Goal: Information Seeking & Learning: Learn about a topic

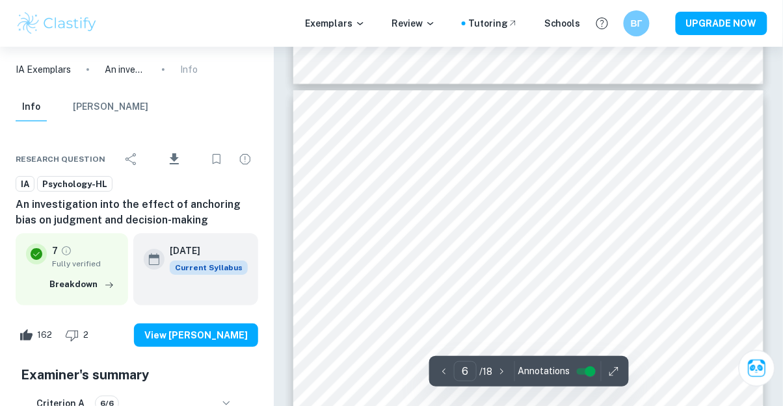
scroll to position [3407, 0]
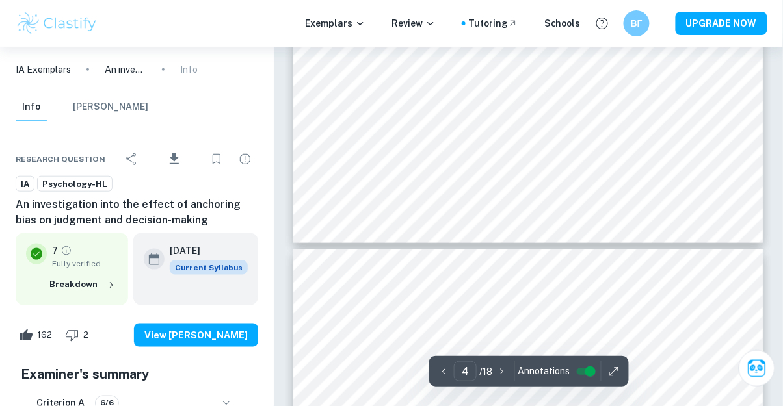
type input "5"
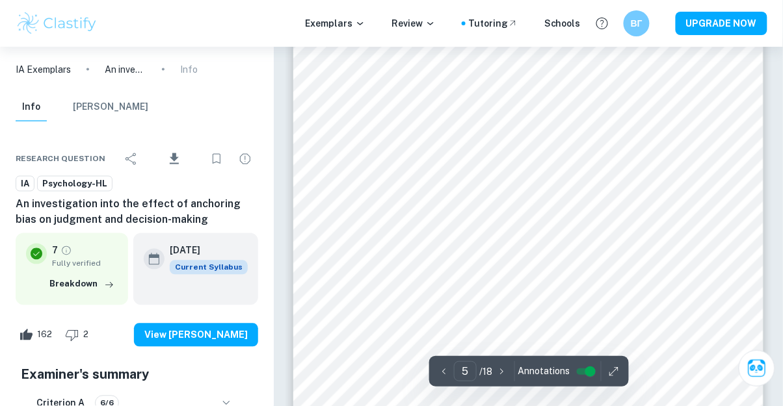
scroll to position [2707, 0]
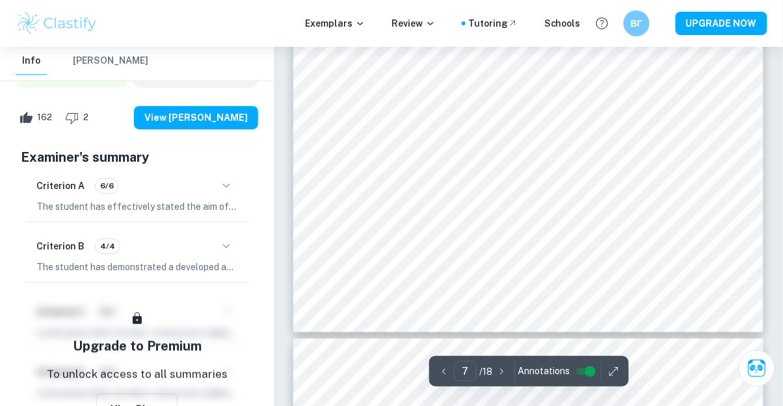
scroll to position [4064, 0]
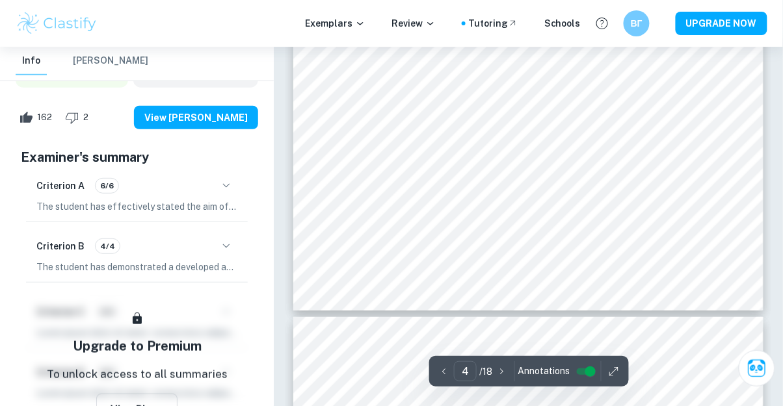
type input "5"
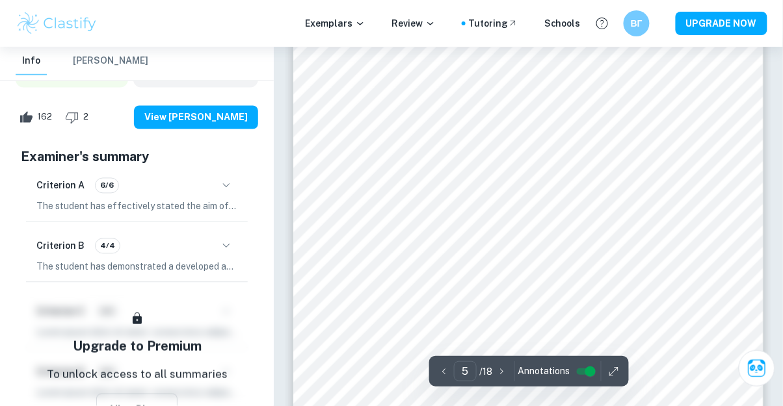
scroll to position [2645, 0]
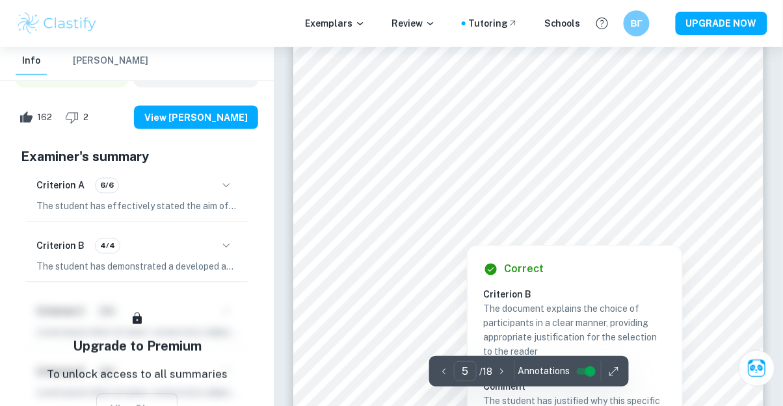
drag, startPoint x: 608, startPoint y: 220, endPoint x: 639, endPoint y: 232, distance: 33.1
click at [608, 220] on div at bounding box center [528, 221] width 358 height 21
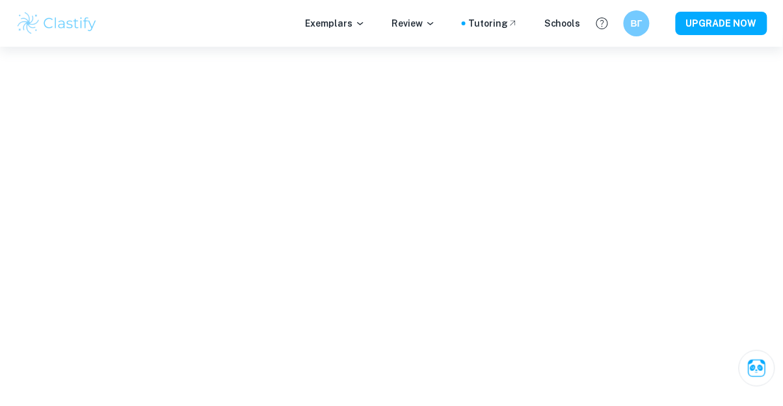
drag, startPoint x: 639, startPoint y: 232, endPoint x: 281, endPoint y: 195, distance: 360.2
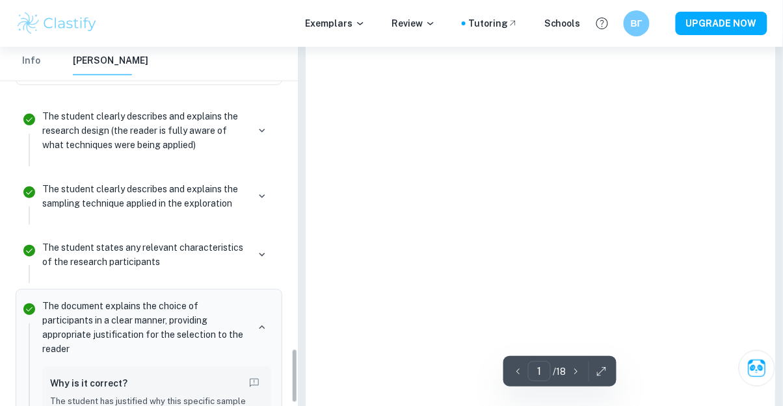
type input "5"
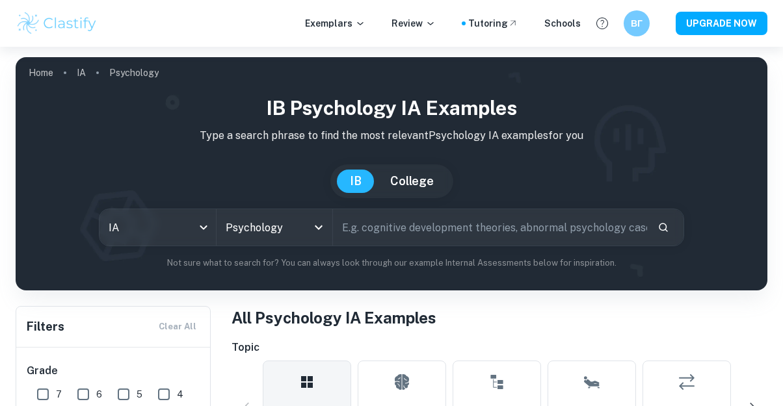
scroll to position [479, 0]
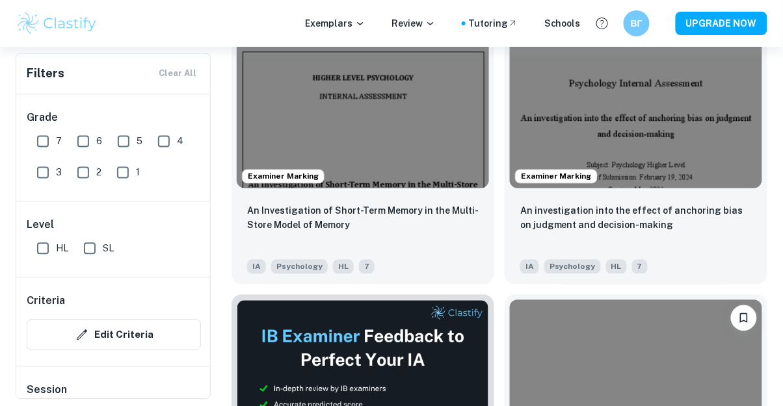
click at [36, 139] on input "7" at bounding box center [43, 142] width 26 height 26
checkbox input "true"
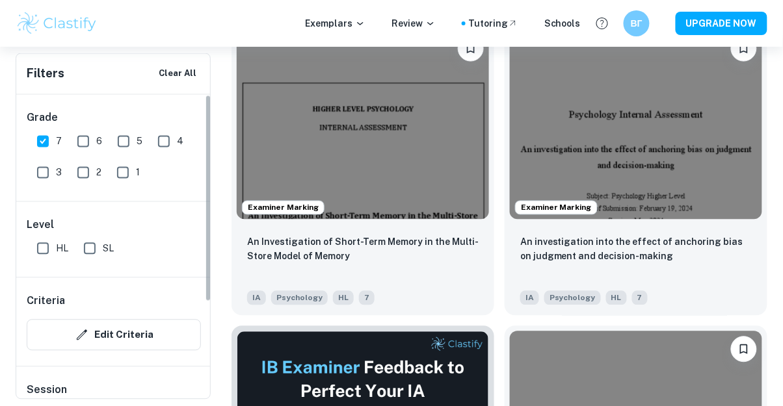
scroll to position [437, 0]
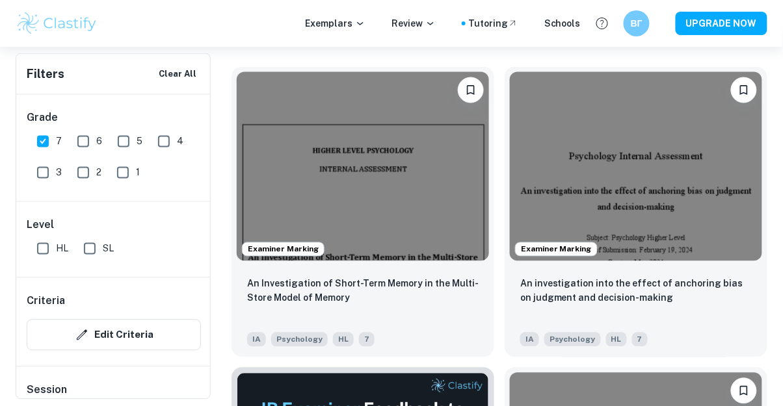
click at [40, 248] on input "HL" at bounding box center [43, 249] width 26 height 26
checkbox input "true"
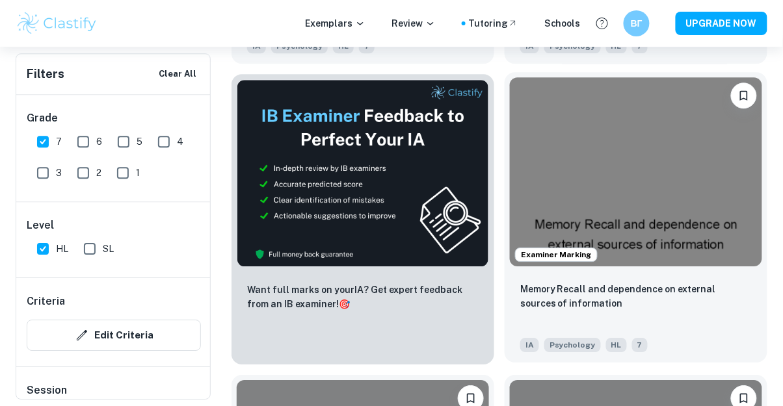
scroll to position [741, 0]
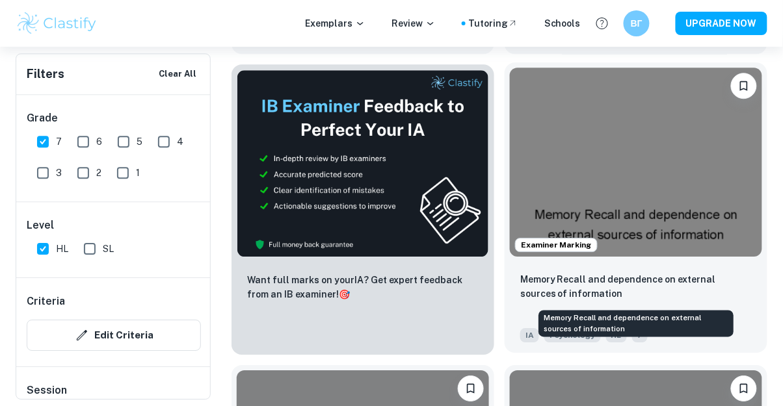
click at [583, 281] on p "Memory Recall and dependence on external sources of information" at bounding box center [636, 286] width 232 height 29
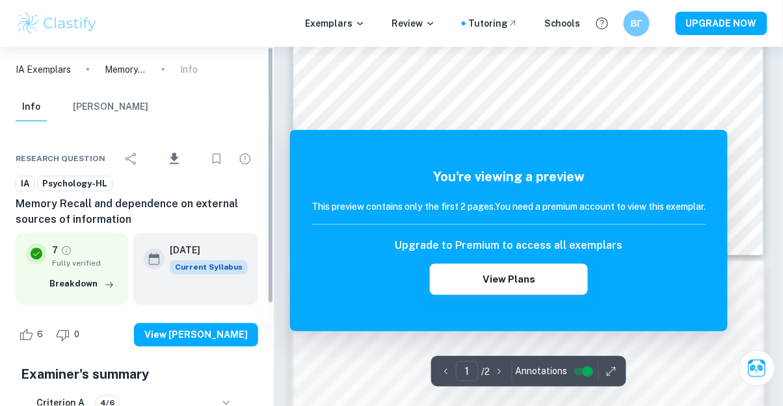
scroll to position [373, 0]
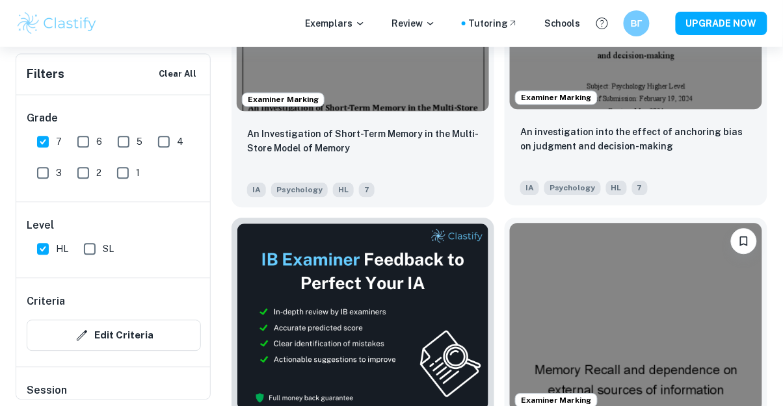
scroll to position [533, 0]
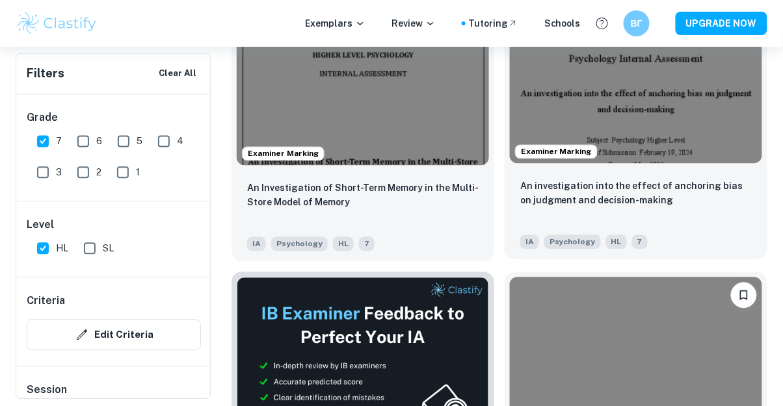
click at [583, 117] on img at bounding box center [636, 69] width 252 height 189
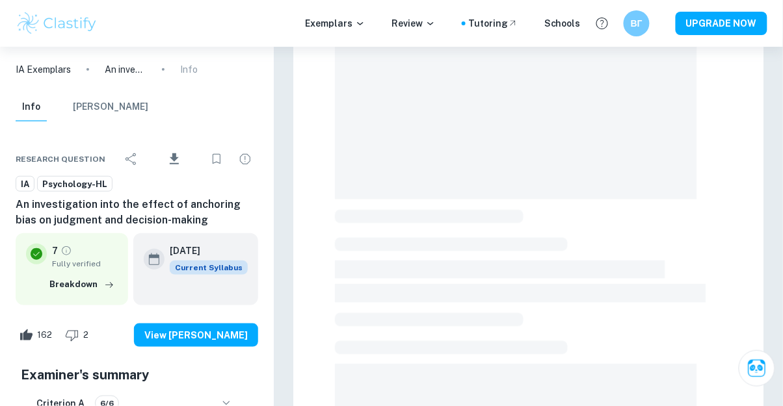
scroll to position [166, 0]
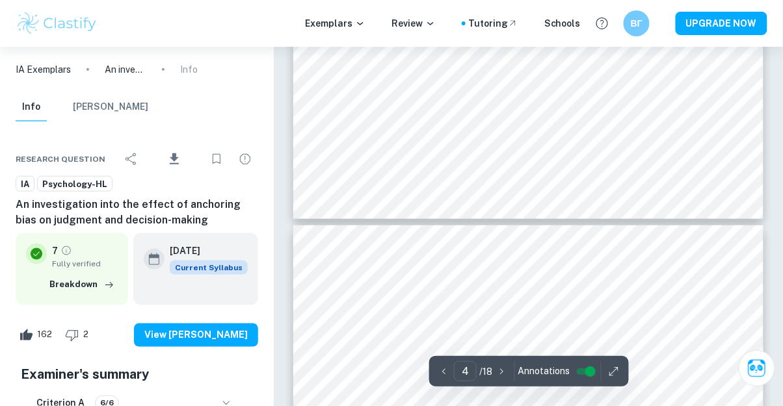
type input "5"
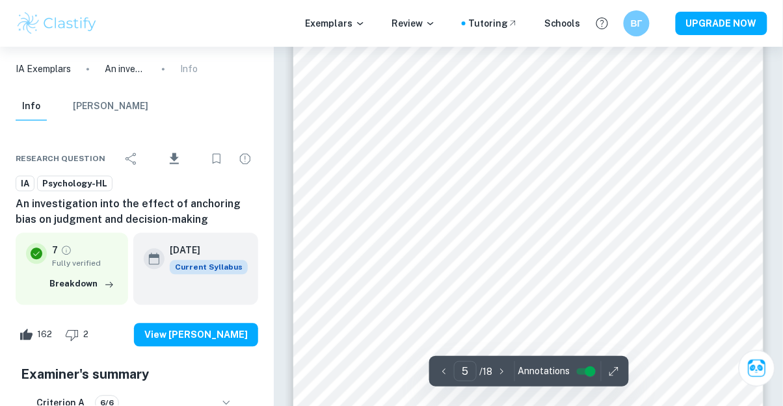
scroll to position [2719, 0]
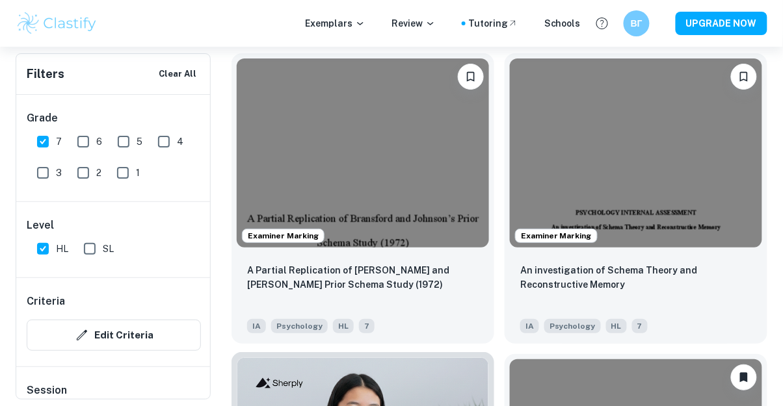
scroll to position [1208, 0]
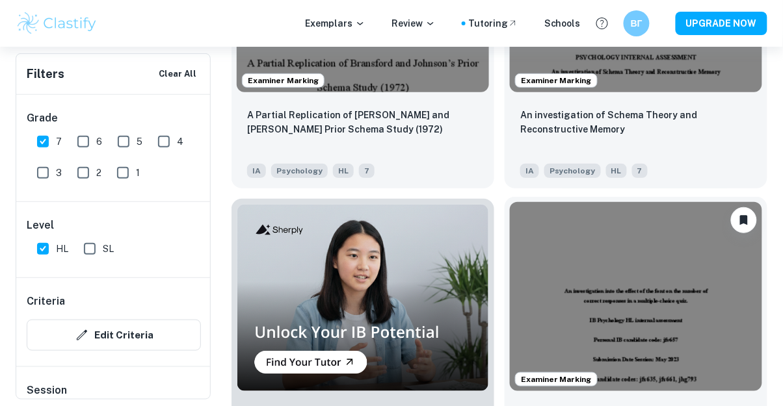
click at [636, 267] on img at bounding box center [636, 296] width 252 height 189
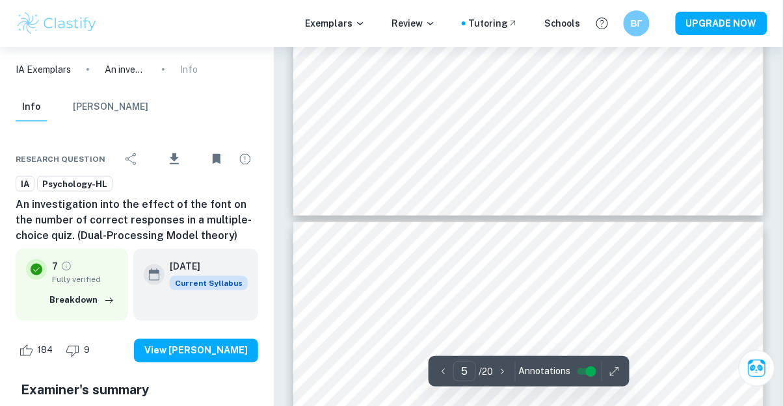
scroll to position [2489, 0]
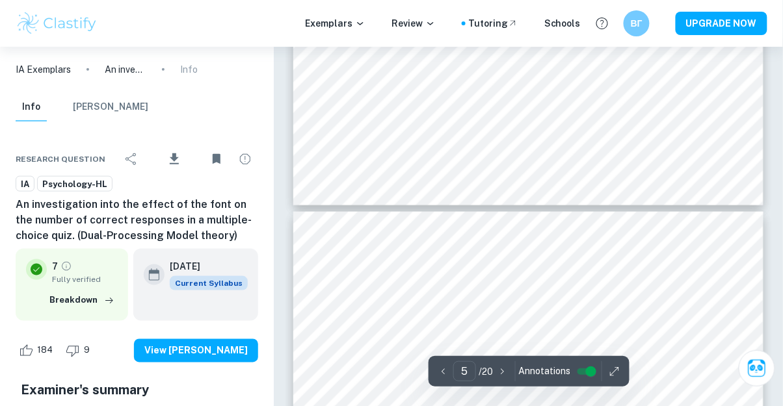
type input "4"
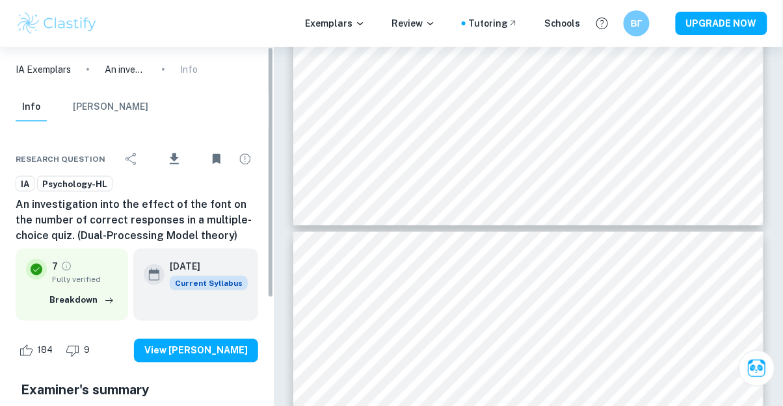
drag, startPoint x: 272, startPoint y: 121, endPoint x: 242, endPoint y: 121, distance: 30.6
click at [242, 121] on div "IA Exemplars An investigation into the effect of the font on the number of corr…" at bounding box center [137, 227] width 274 height 360
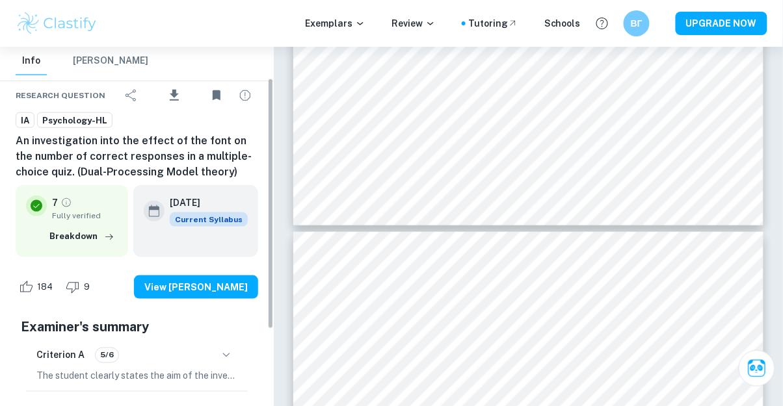
scroll to position [83, 0]
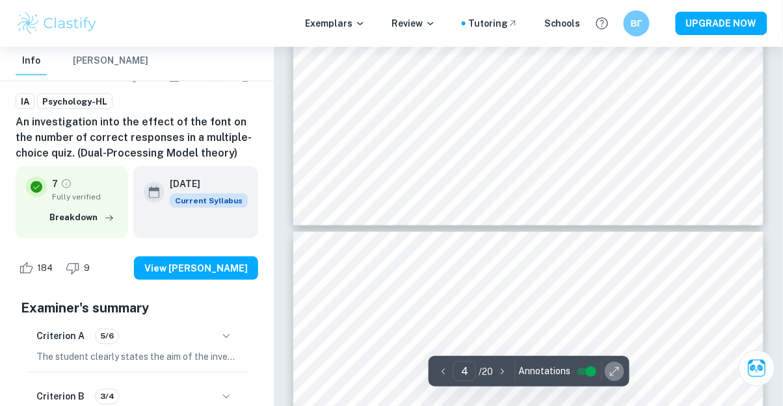
click at [617, 373] on icon "button" at bounding box center [614, 371] width 13 height 13
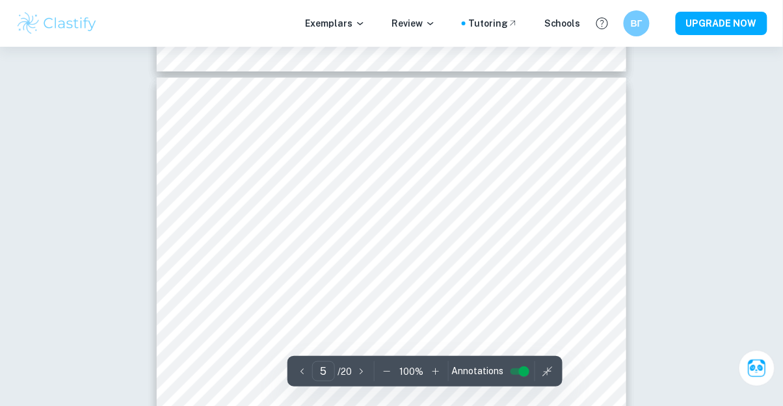
scroll to position [2188, 0]
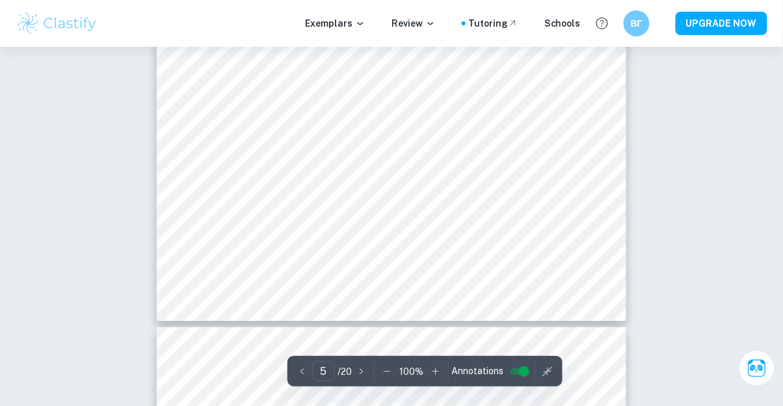
type input "4"
click at [434, 374] on icon "button" at bounding box center [435, 371] width 13 height 13
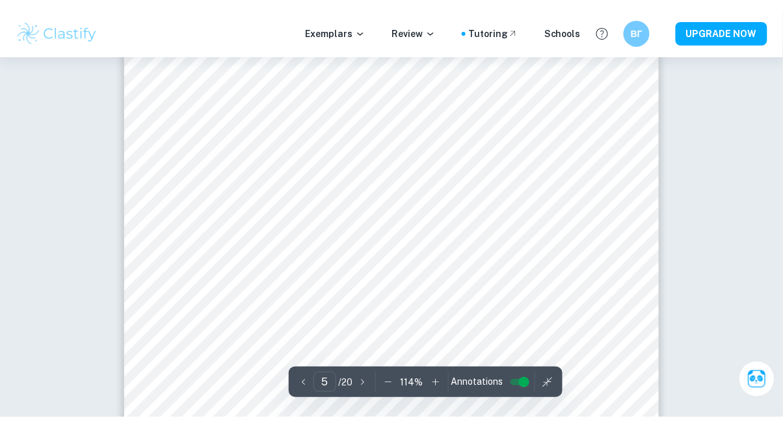
scroll to position [3101, 0]
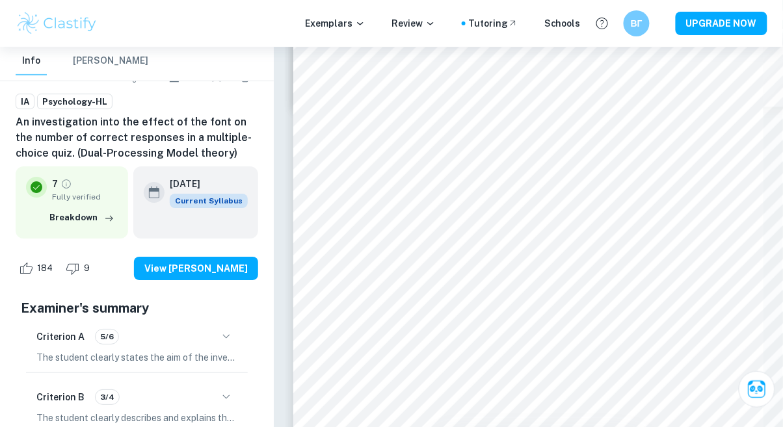
type input "6"
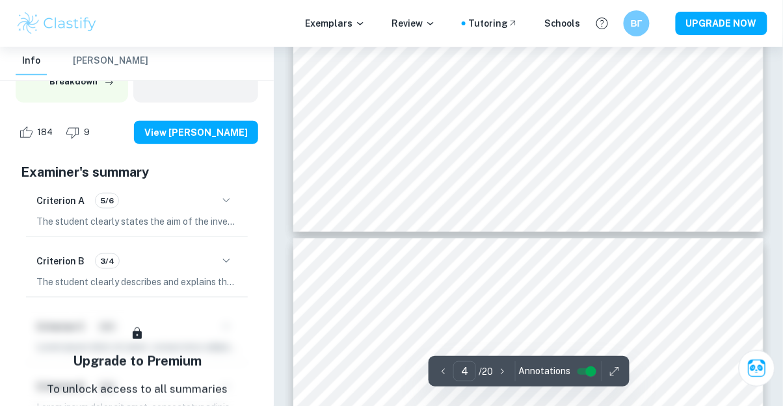
scroll to position [2427, 0]
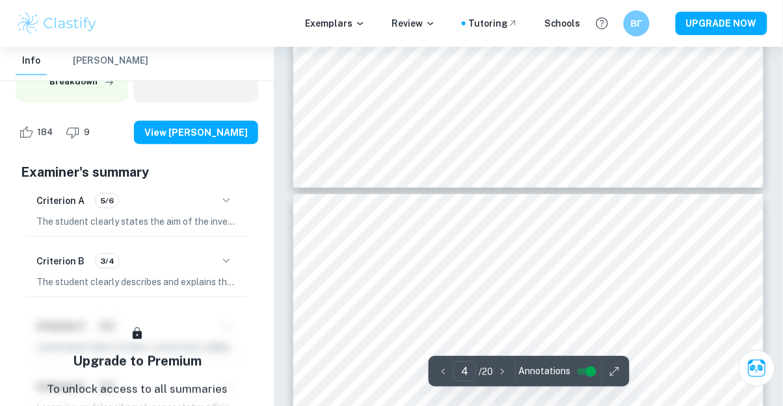
type input "5"
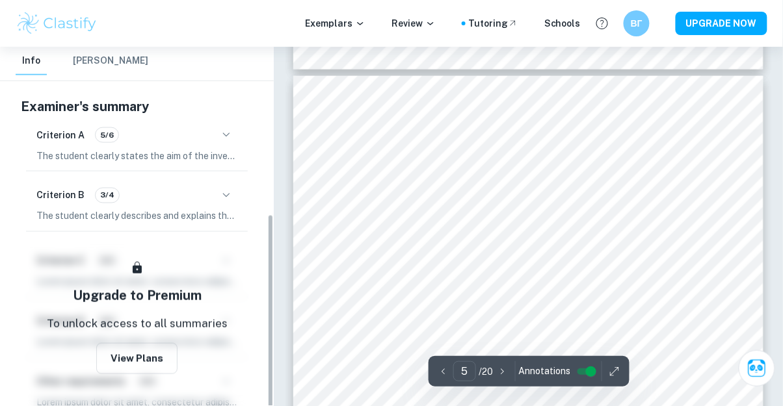
scroll to position [285, 0]
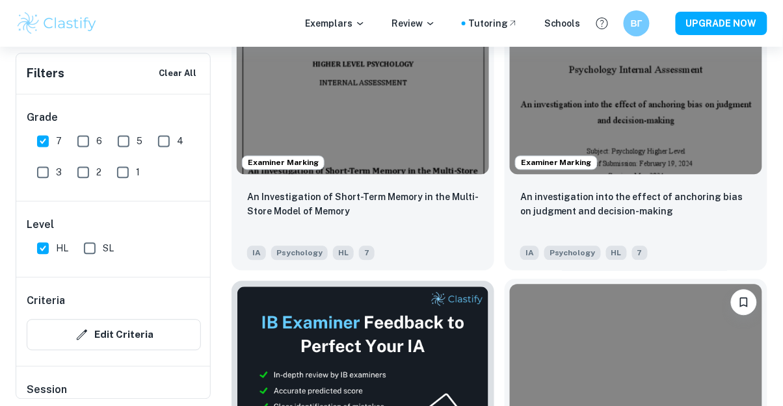
scroll to position [641, 0]
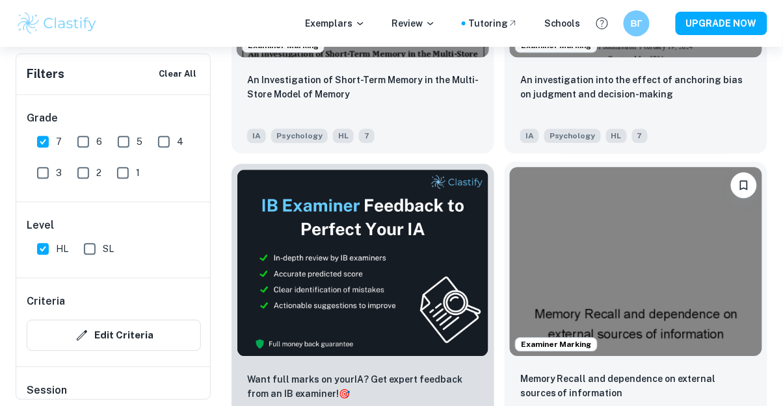
click at [620, 241] on img at bounding box center [636, 261] width 252 height 189
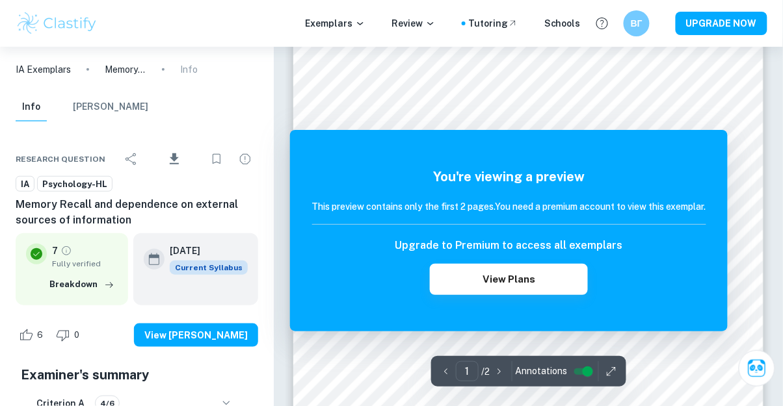
scroll to position [104, 0]
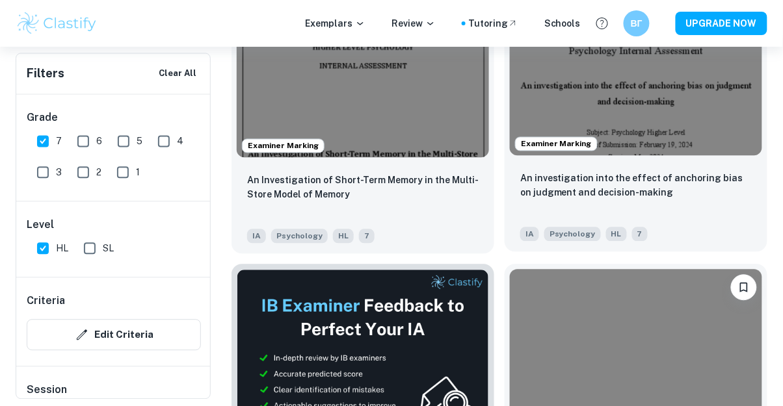
scroll to position [516, 0]
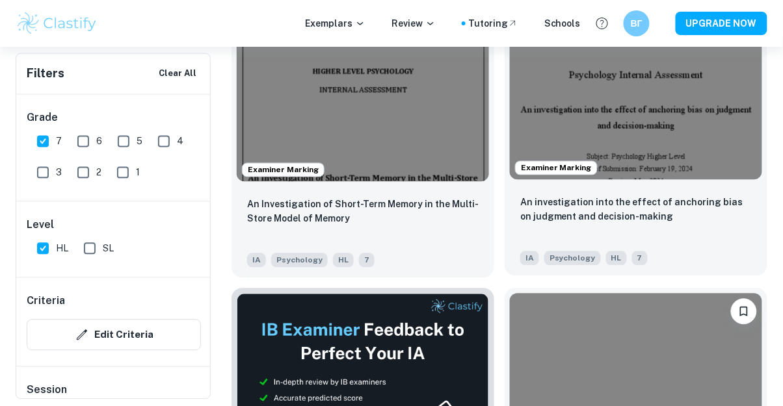
click at [605, 138] on img at bounding box center [636, 85] width 252 height 189
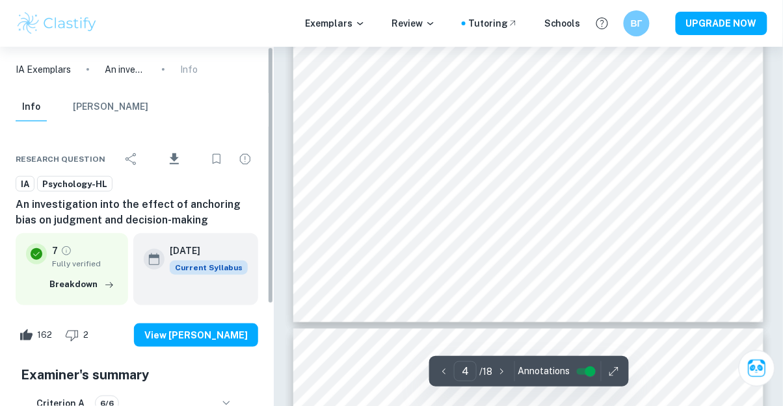
scroll to position [2322, 0]
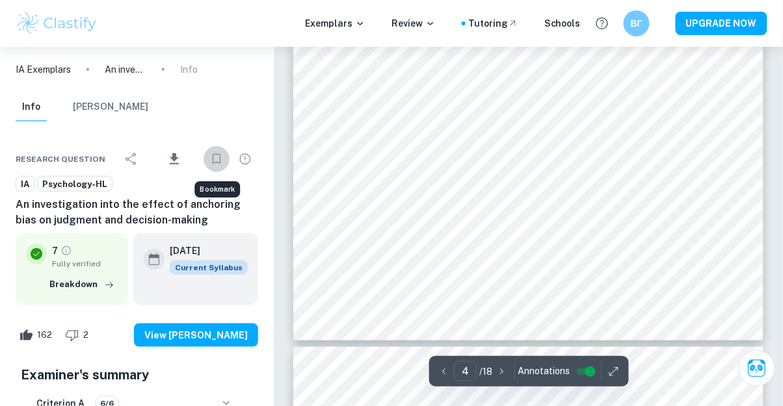
click at [214, 163] on icon "Bookmark" at bounding box center [217, 160] width 16 height 16
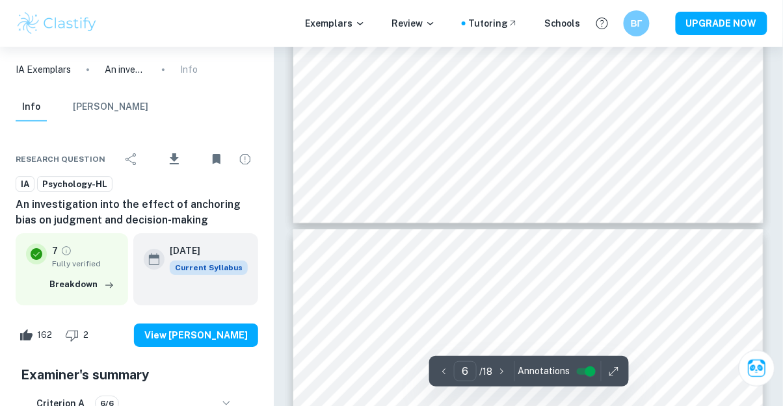
scroll to position [3118, 0]
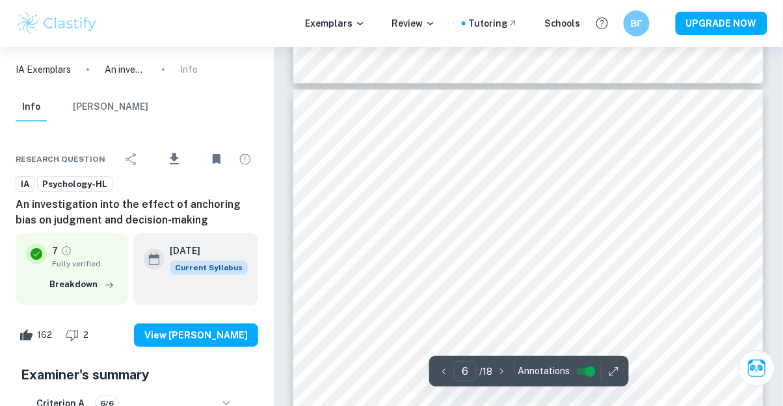
type input "5"
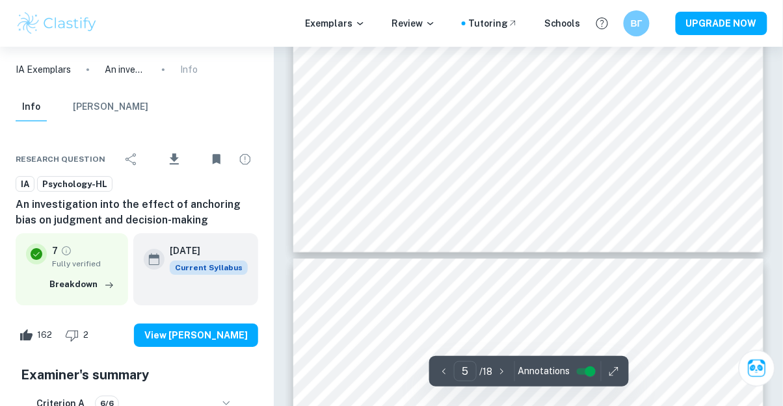
scroll to position [3032, 0]
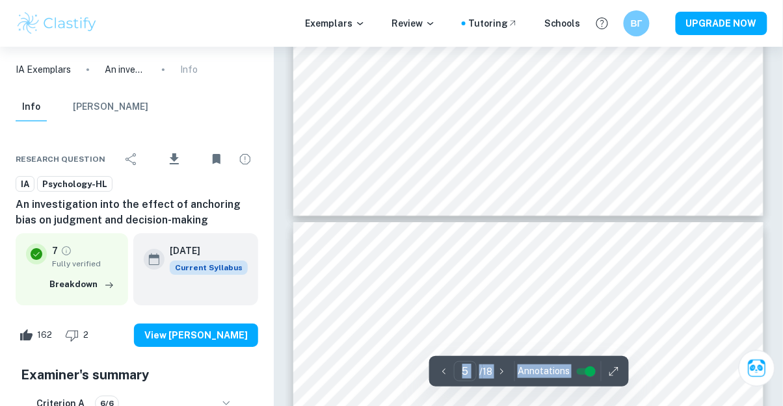
scroll to position [3074, 0]
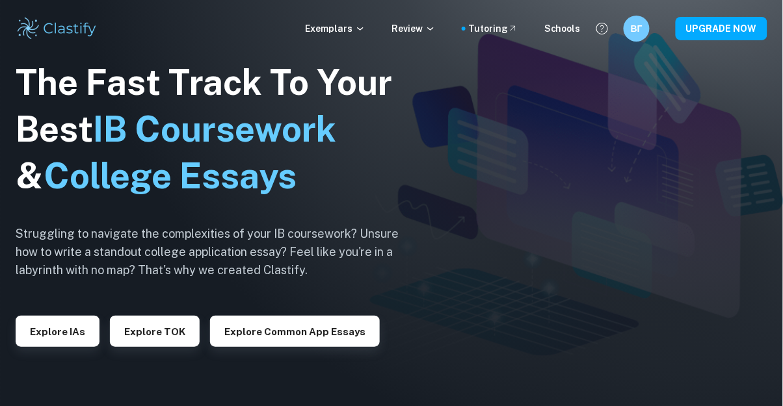
scroll to position [42, 0]
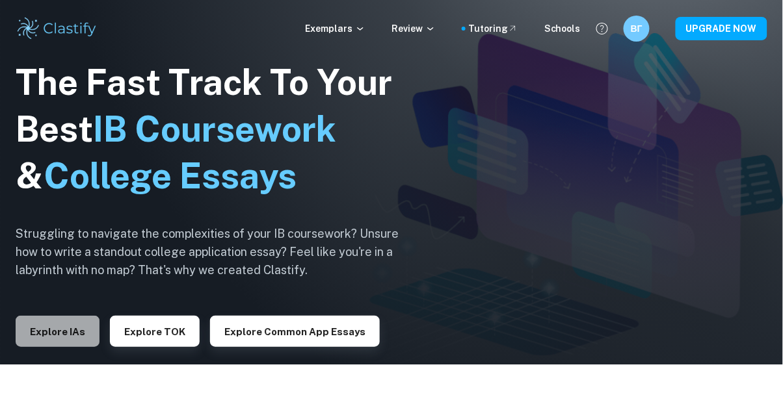
click at [77, 347] on button "Explore IAs" at bounding box center [58, 331] width 84 height 31
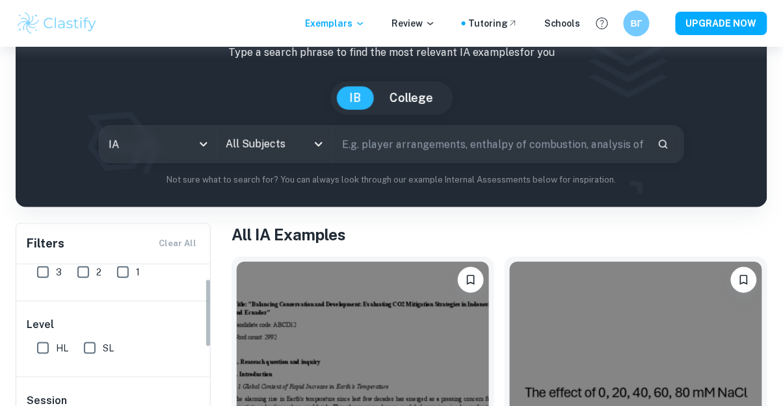
scroll to position [83, 0]
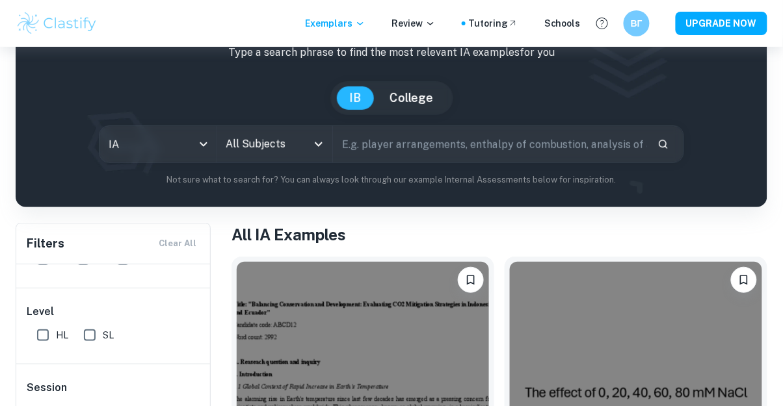
drag, startPoint x: 284, startPoint y: 152, endPoint x: 274, endPoint y: 159, distance: 12.6
click at [284, 153] on input "All Subjects" at bounding box center [264, 144] width 85 height 25
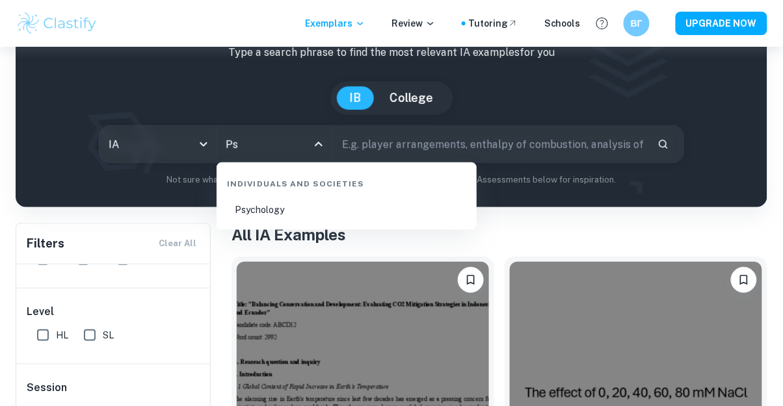
click at [273, 211] on li "Psychology" at bounding box center [347, 210] width 250 height 30
type input "Psychology"
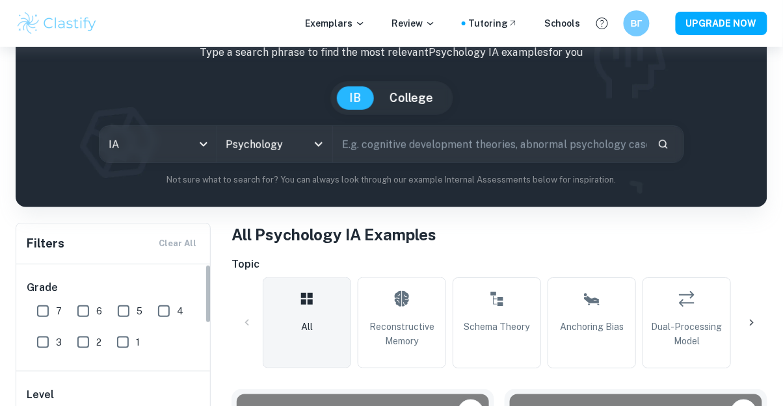
click at [43, 306] on input "7" at bounding box center [43, 311] width 26 height 26
checkbox input "true"
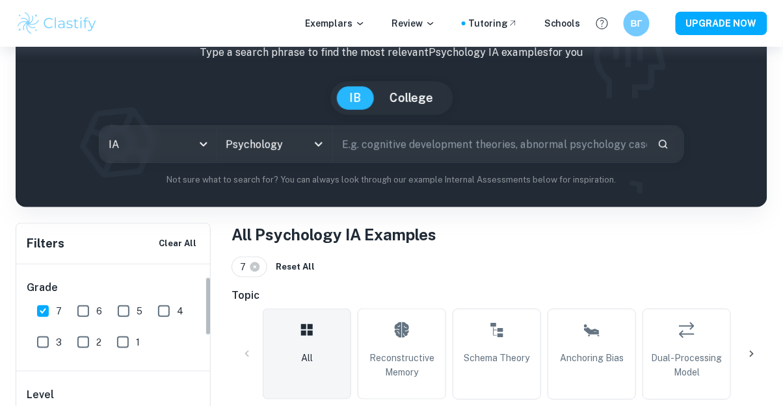
scroll to position [42, 0]
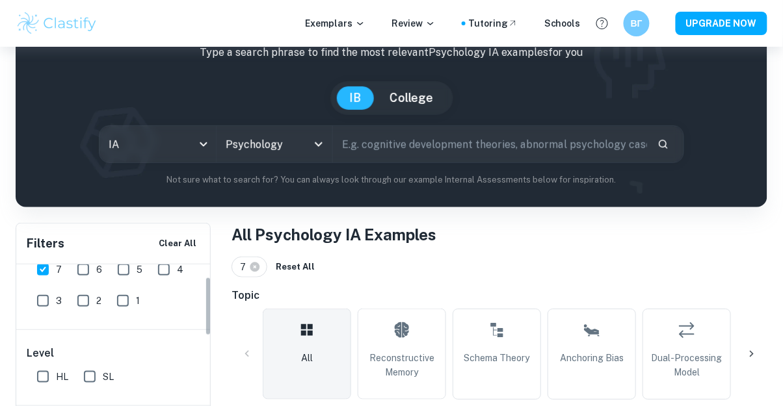
click at [42, 372] on input "HL" at bounding box center [43, 377] width 26 height 26
checkbox input "true"
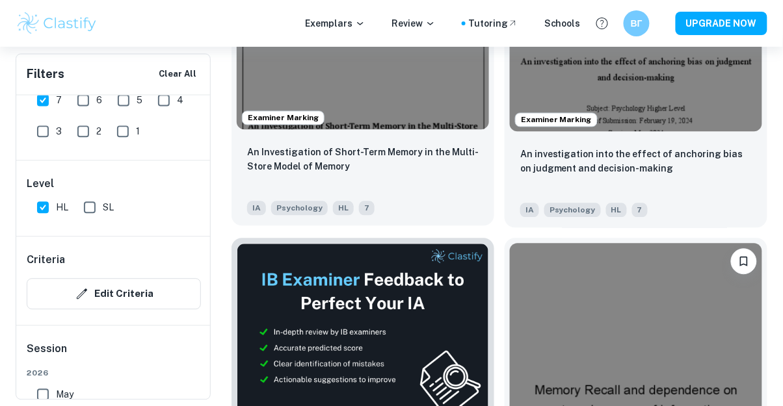
scroll to position [593, 0]
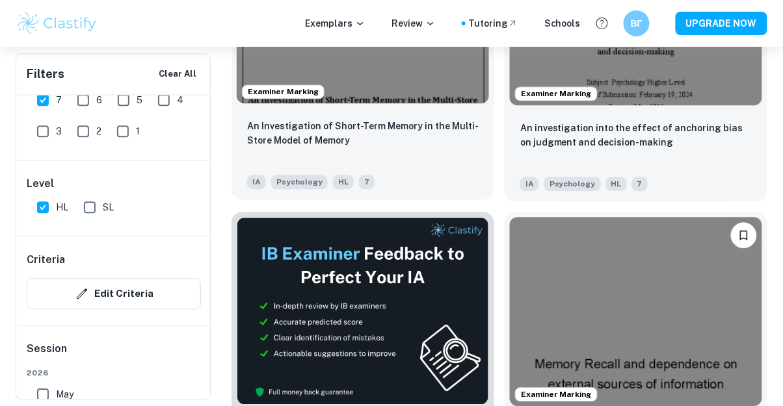
click at [372, 94] on img at bounding box center [363, 8] width 252 height 189
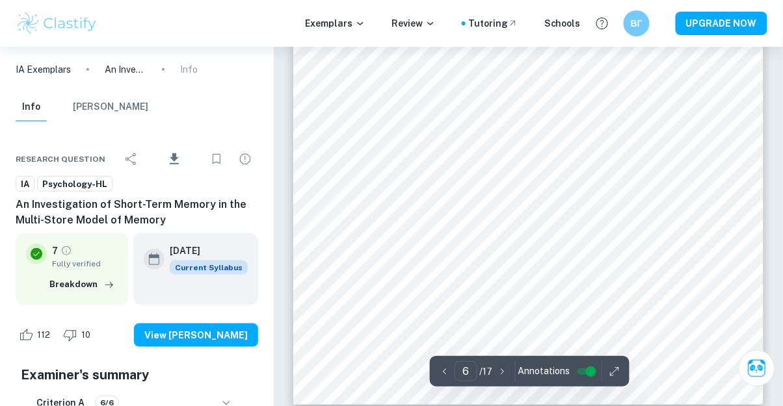
scroll to position [3499, 0]
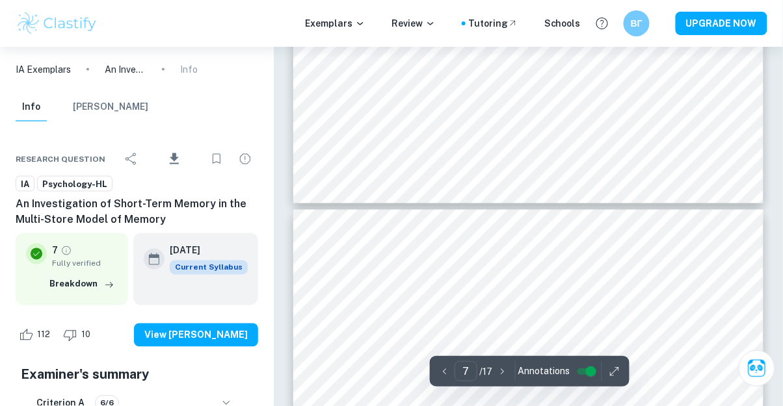
type input "6"
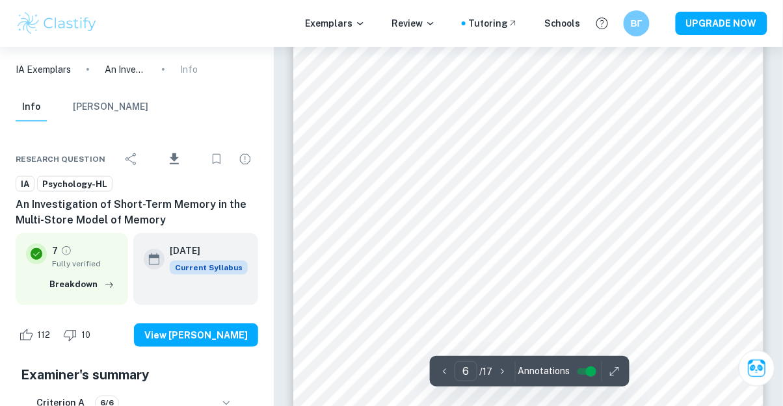
scroll to position [3477, 0]
click at [222, 157] on icon "Bookmark" at bounding box center [217, 160] width 16 height 16
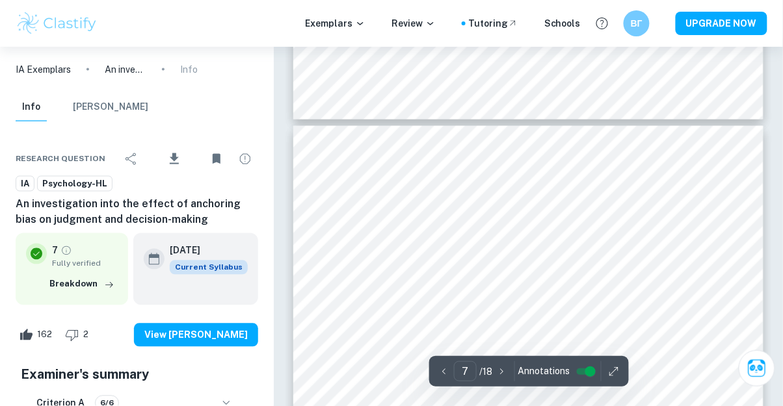
type input "6"
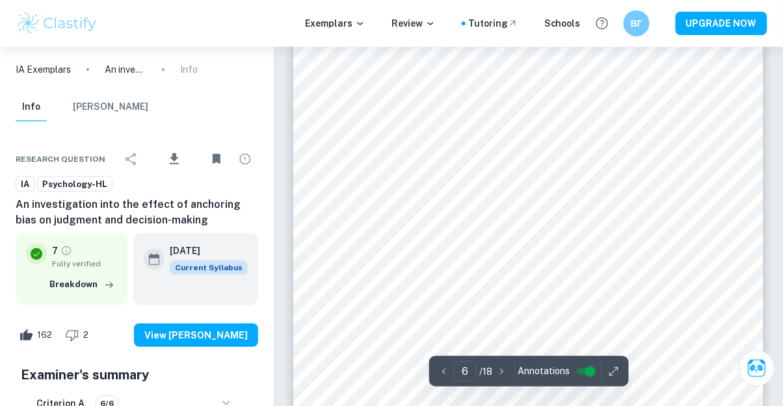
scroll to position [3303, 0]
click at [612, 376] on icon "button" at bounding box center [613, 371] width 13 height 13
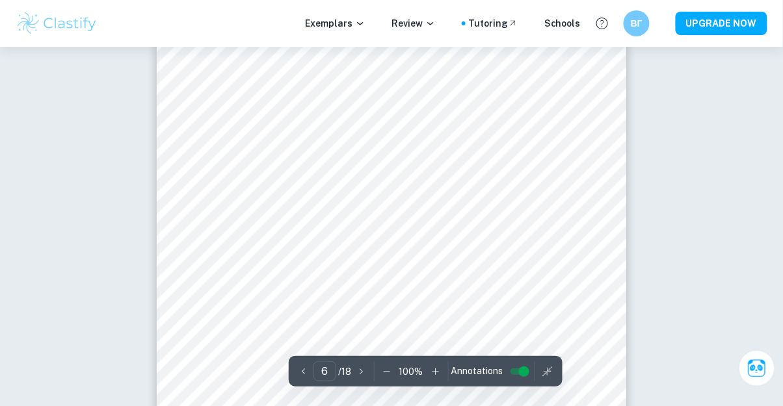
scroll to position [3248, 0]
click at [386, 369] on icon "button" at bounding box center [386, 371] width 13 height 13
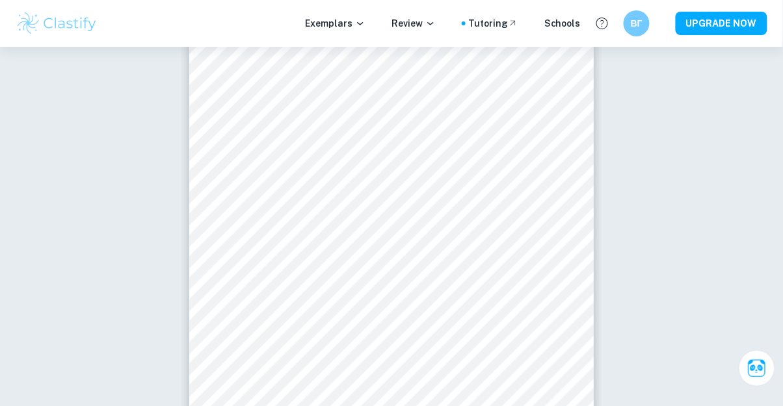
scroll to position [2813, 0]
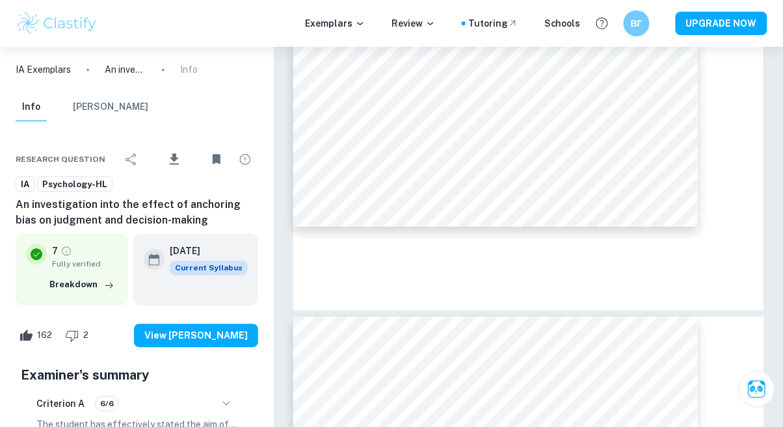
type input "5"
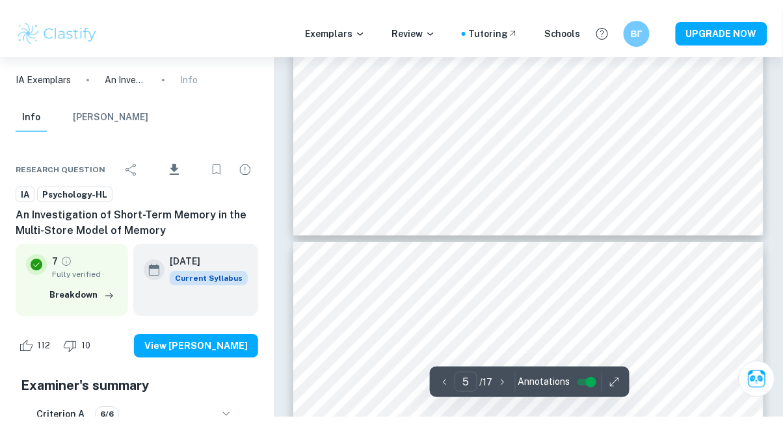
scroll to position [3059, 0]
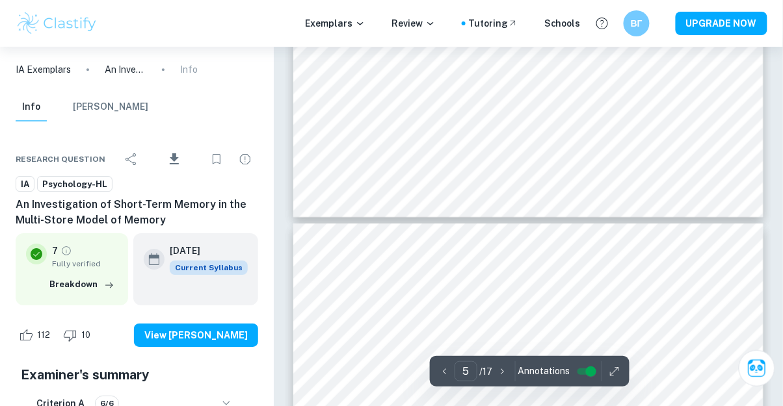
type input "6"
